Goal: Find specific page/section: Find specific page/section

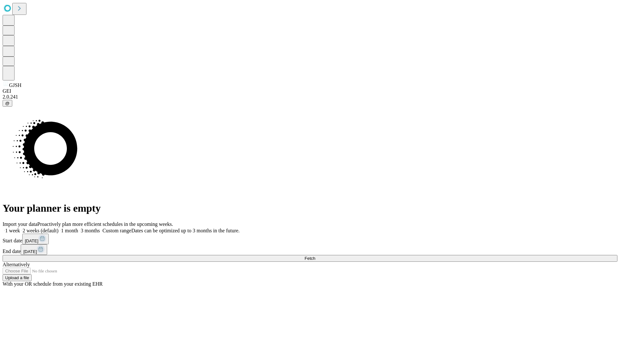
click at [315, 256] on span "Fetch" at bounding box center [309, 258] width 11 height 5
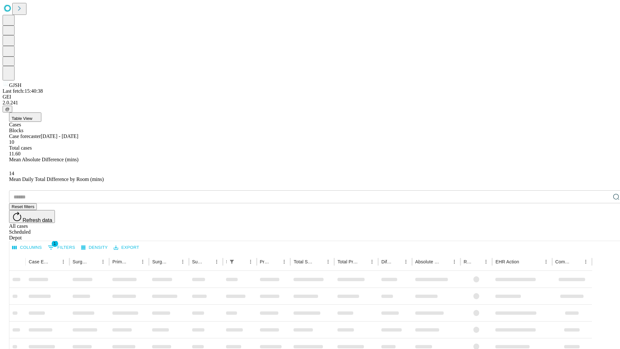
click at [603, 235] on div "Depot" at bounding box center [316, 238] width 615 height 6
click at [550, 223] on div "All cases" at bounding box center [316, 226] width 615 height 6
